Goal: Information Seeking & Learning: Learn about a topic

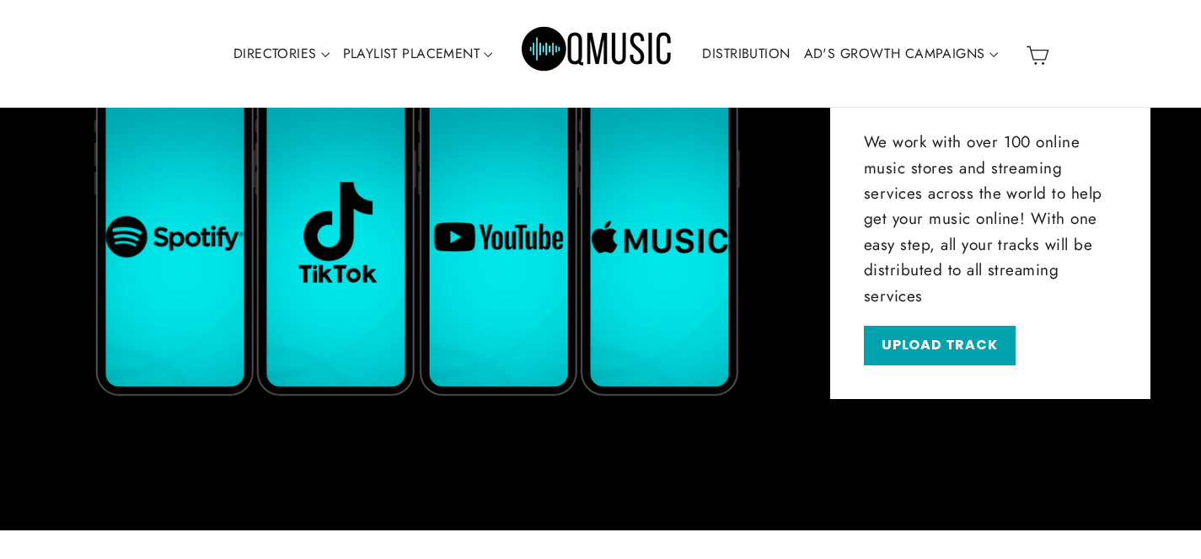
scroll to position [2209, 0]
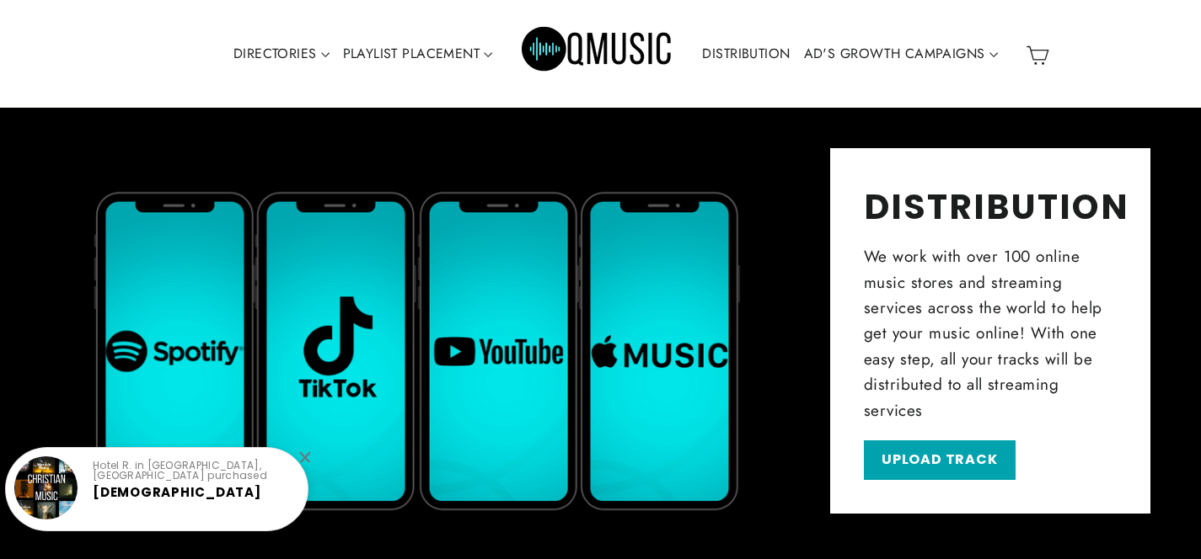
scroll to position [2536, 0]
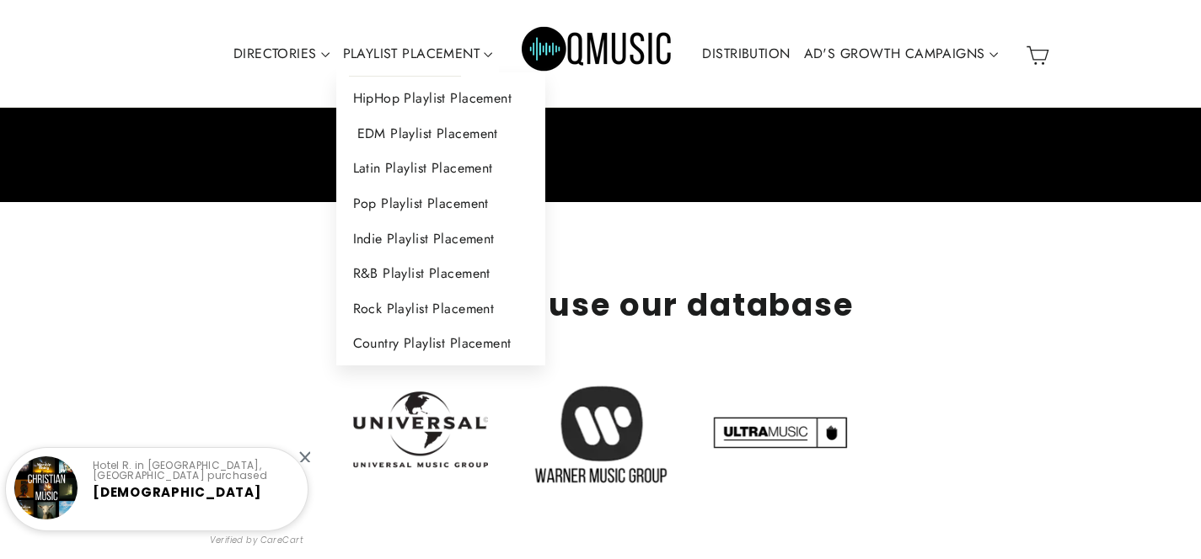
click at [431, 134] on link "EDM Playlist Placement" at bounding box center [441, 133] width 210 height 35
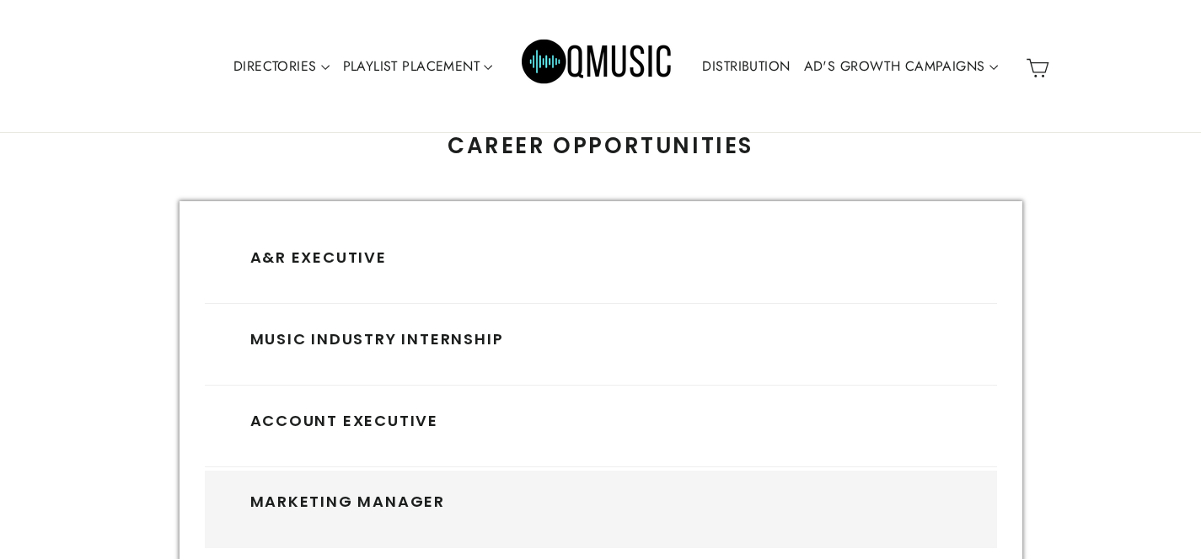
click at [363, 499] on h3 "Marketing Manager" at bounding box center [600, 502] width 701 height 19
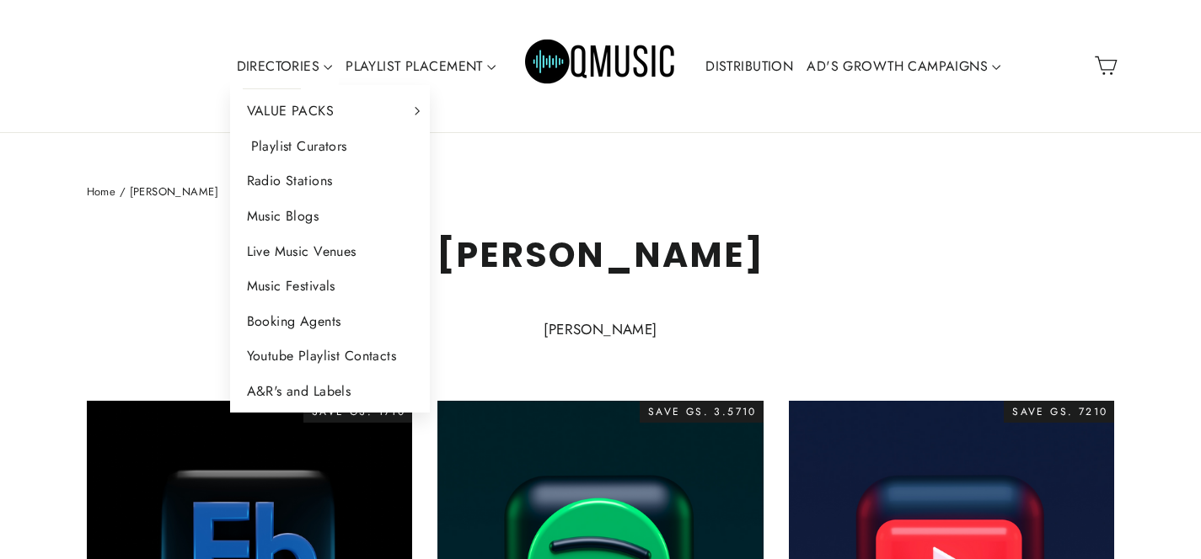
click at [293, 153] on link "Playlist Curators" at bounding box center [330, 146] width 201 height 35
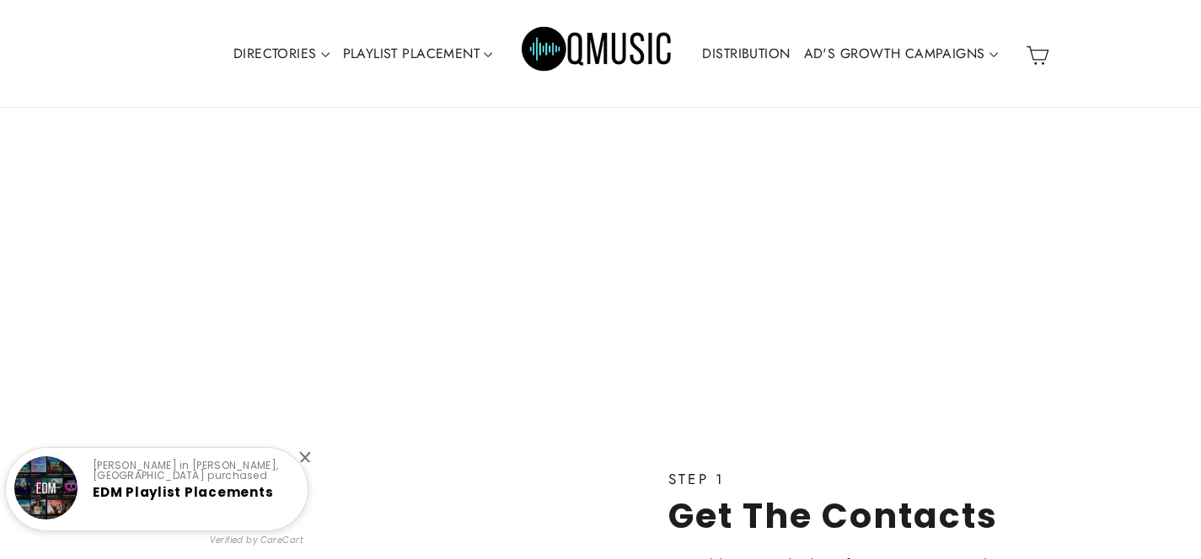
scroll to position [3905, 0]
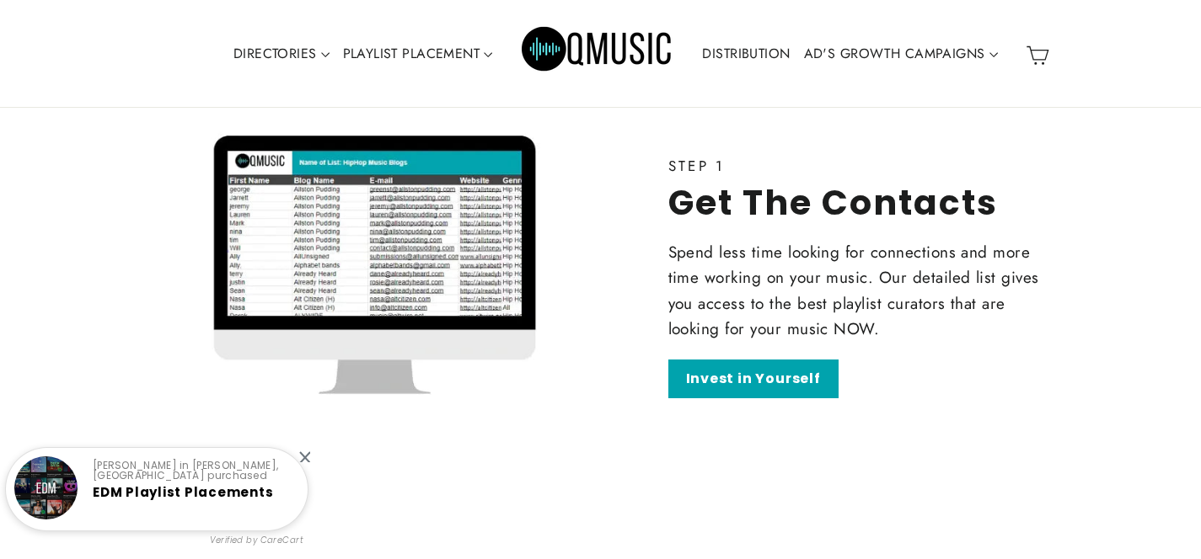
click at [749, 56] on link "DISTRIBUTION" at bounding box center [745, 54] width 101 height 39
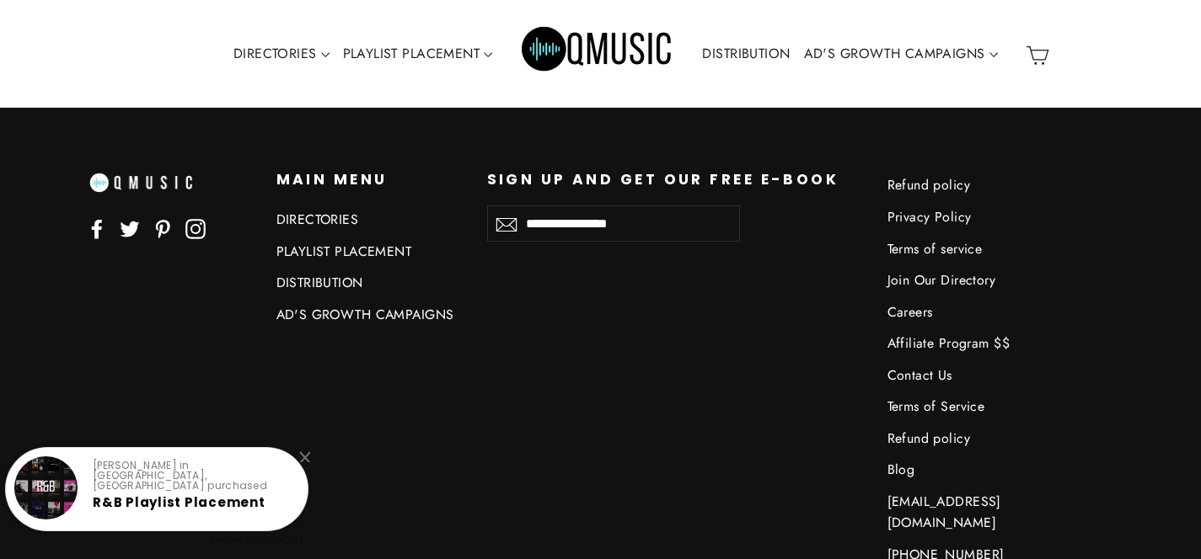
scroll to position [4820, 0]
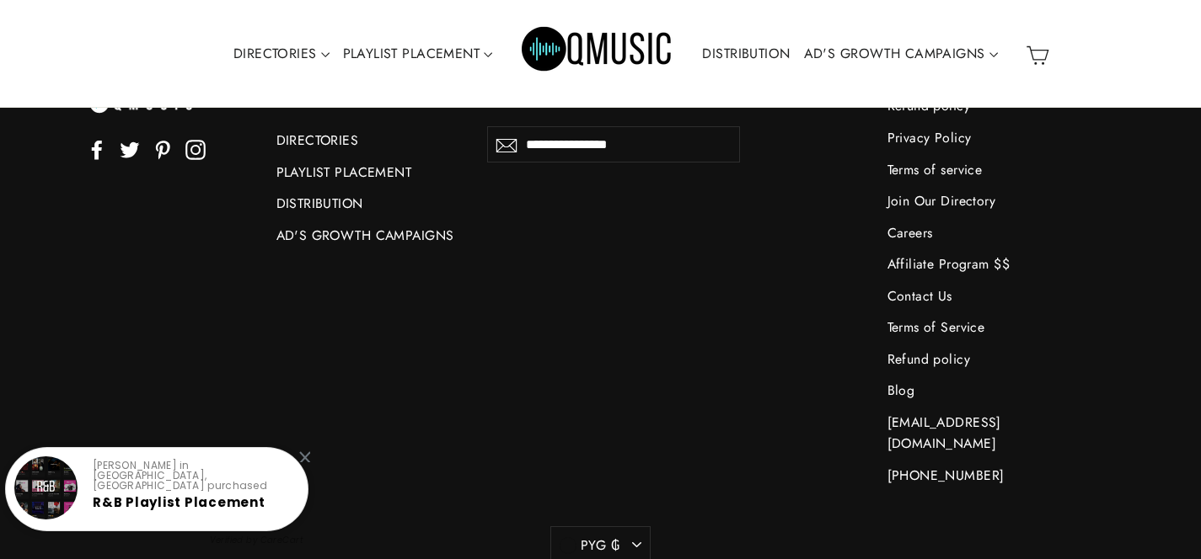
click at [643, 261] on div "Facebook Twitter Pinterest Instagram Main menu Main menu DIRECTORIES PLAYLIST P…" at bounding box center [588, 292] width 1053 height 401
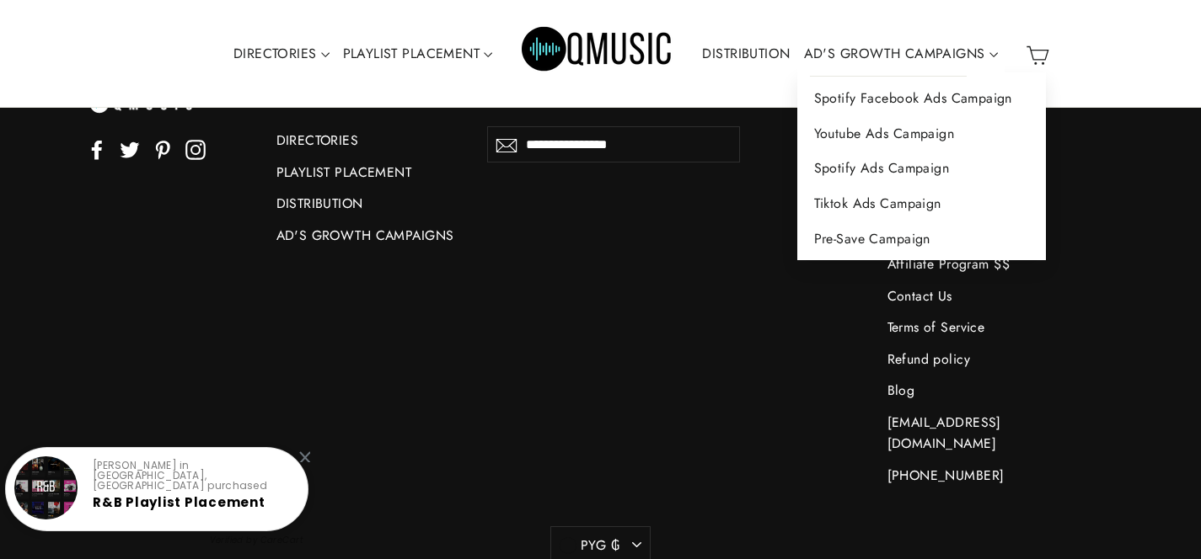
click at [858, 58] on link "AD'S GROWTH CAMPAIGNS" at bounding box center [900, 54] width 207 height 39
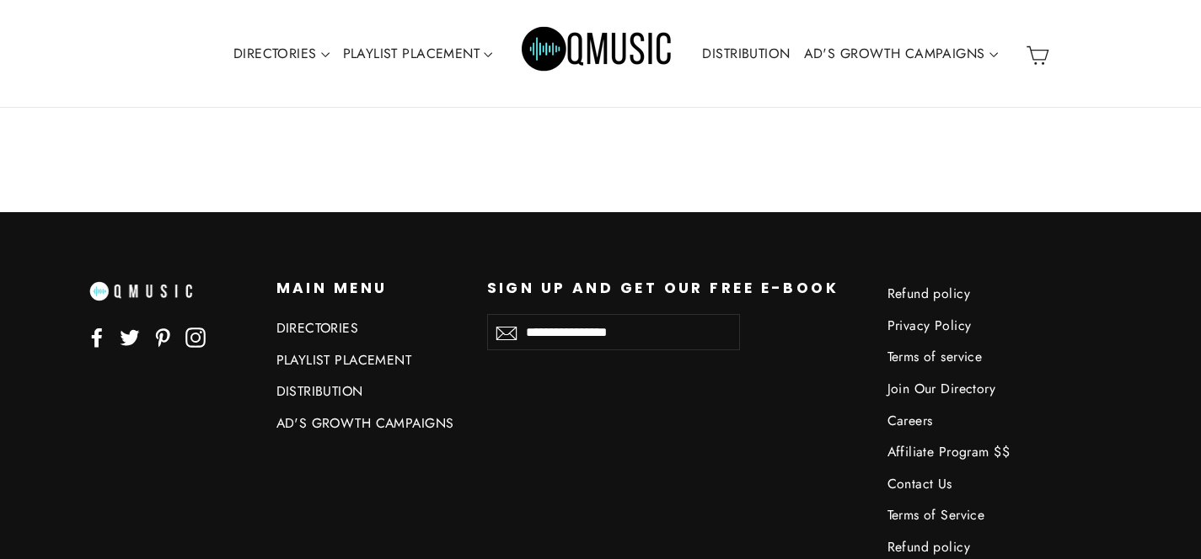
scroll to position [1527, 0]
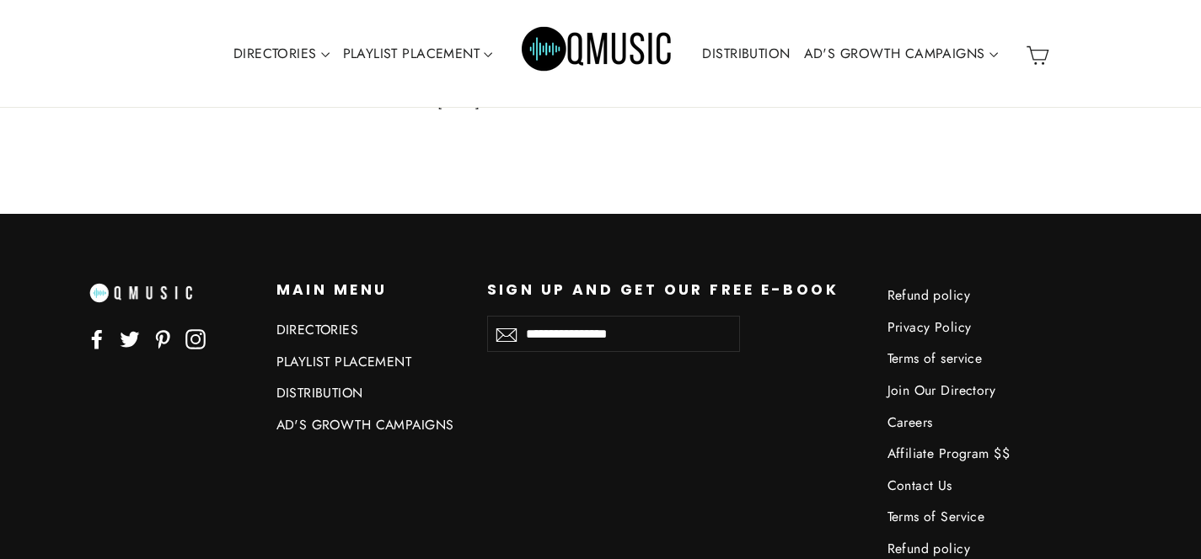
click at [191, 339] on icon at bounding box center [196, 339] width 12 height 12
